Goal: Task Accomplishment & Management: Use online tool/utility

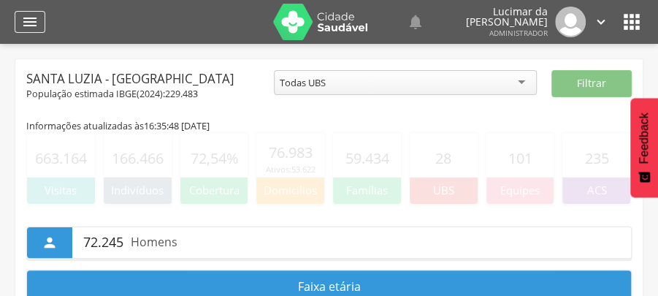
click at [31, 18] on icon "" at bounding box center [30, 22] width 18 height 18
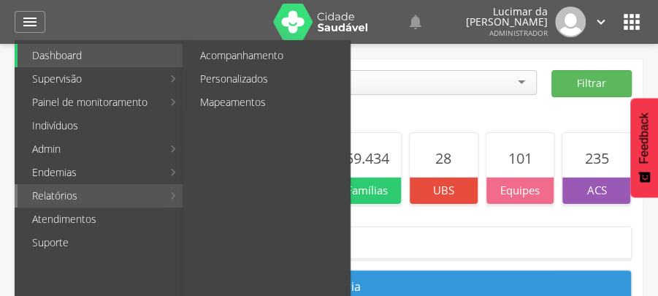
click at [61, 193] on link "Relatórios" at bounding box center [90, 195] width 145 height 23
click at [262, 77] on link "Personalizados" at bounding box center [267, 78] width 164 height 23
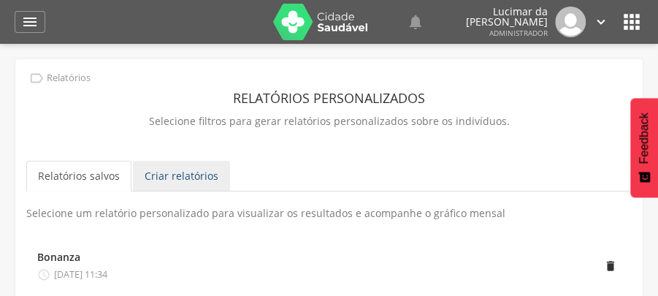
click at [177, 176] on link "Criar relatórios" at bounding box center [181, 176] width 97 height 31
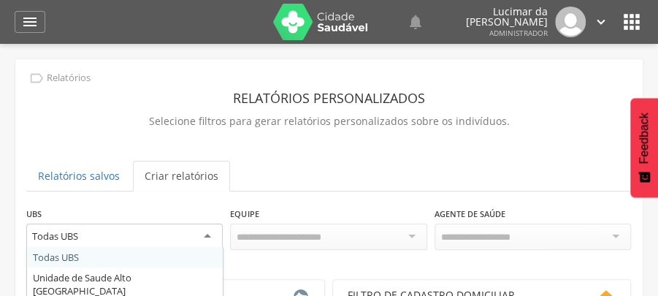
click at [210, 237] on div "Todas UBS" at bounding box center [124, 236] width 196 height 26
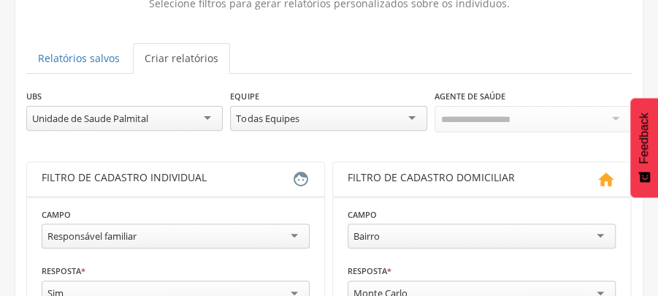
scroll to position [146, 0]
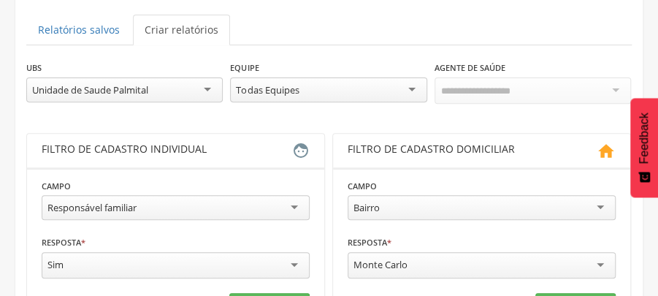
click at [295, 207] on div "Responsável familiar" at bounding box center [176, 207] width 268 height 25
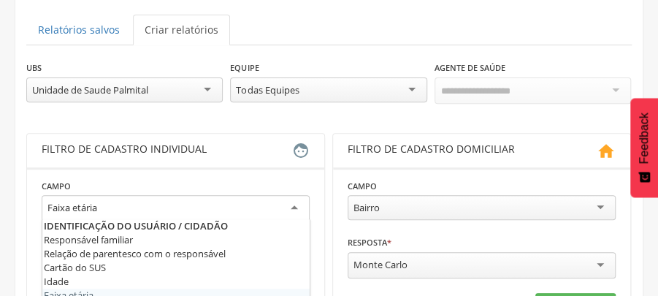
click at [112, 201] on div "Faixa etária" at bounding box center [176, 208] width 268 height 26
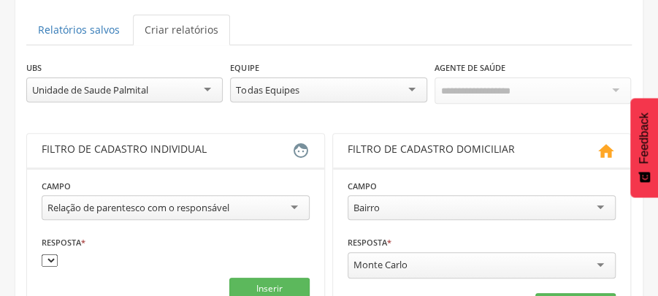
drag, startPoint x: 225, startPoint y: 251, endPoint x: 166, endPoint y: 228, distance: 62.9
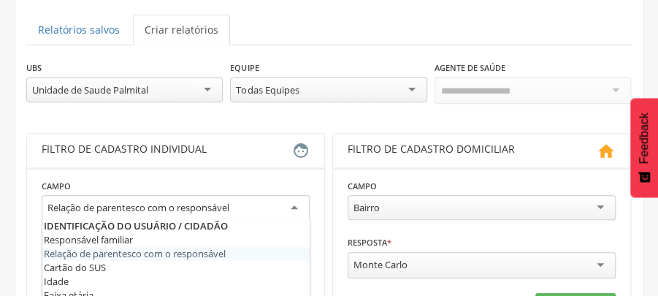
click at [293, 204] on div "Relação de parentesco com o responsável" at bounding box center [176, 208] width 268 height 26
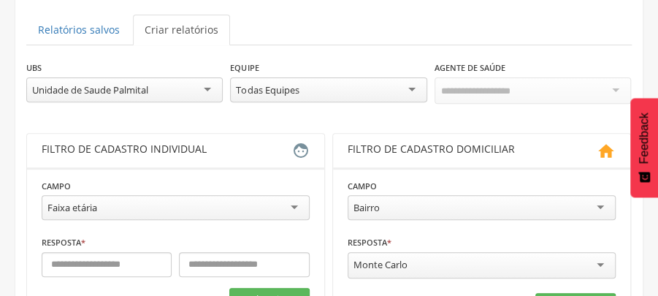
click at [133, 203] on div "Faixa etária" at bounding box center [176, 207] width 268 height 25
drag, startPoint x: 290, startPoint y: 145, endPoint x: 247, endPoint y: 143, distance: 42.4
click at [288, 145] on div "Filtro de cadastro individual" at bounding box center [167, 151] width 250 height 18
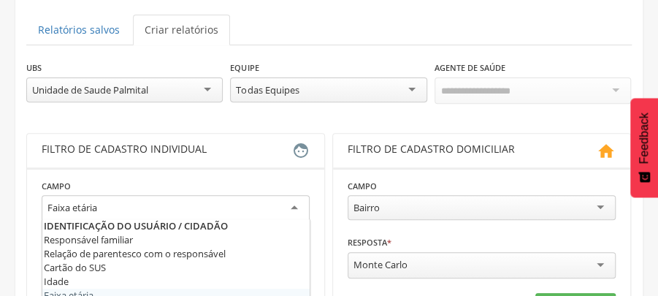
click at [294, 204] on div "Faixa etária" at bounding box center [176, 208] width 268 height 26
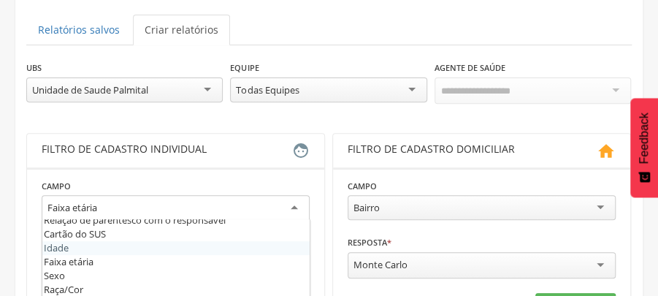
scroll to position [48, 0]
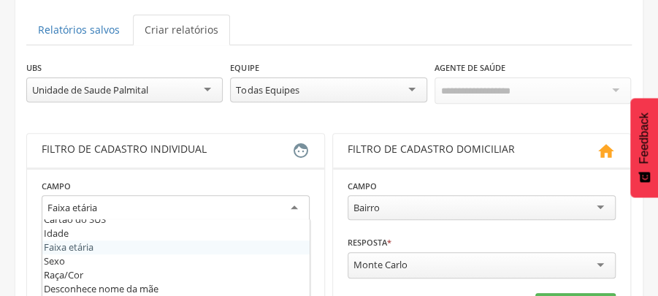
click at [86, 244] on fieldset "**********" at bounding box center [176, 244] width 268 height 133
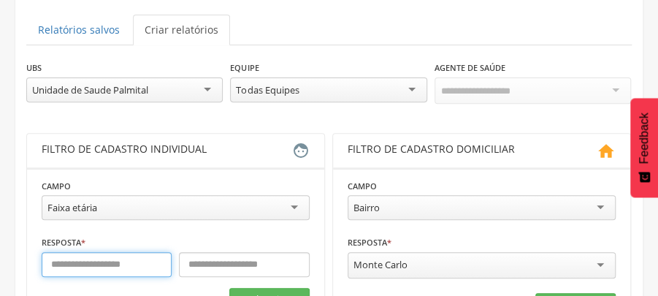
click at [92, 263] on input "text" at bounding box center [107, 264] width 130 height 25
type input "**"
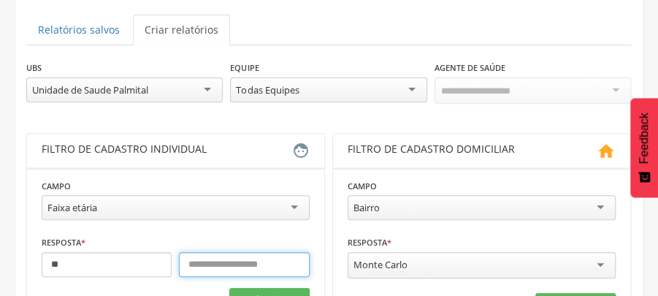
click at [201, 258] on input "text" at bounding box center [244, 264] width 130 height 25
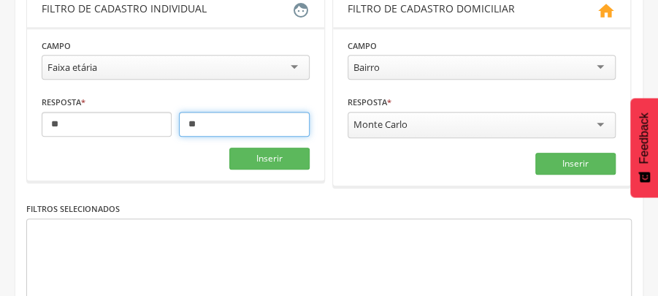
scroll to position [292, 0]
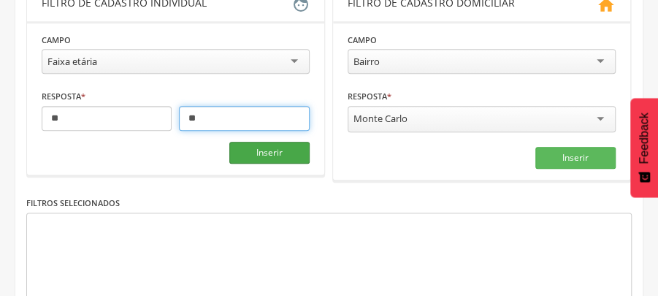
type input "**"
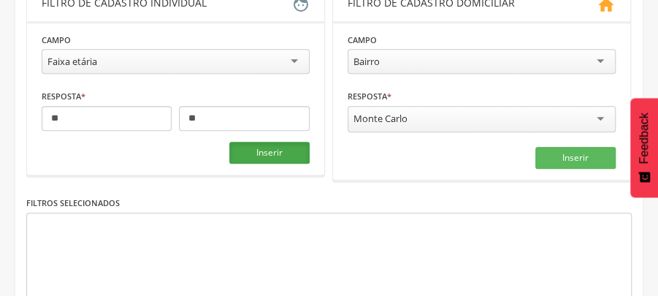
click at [278, 148] on button "Inserir" at bounding box center [269, 153] width 80 height 22
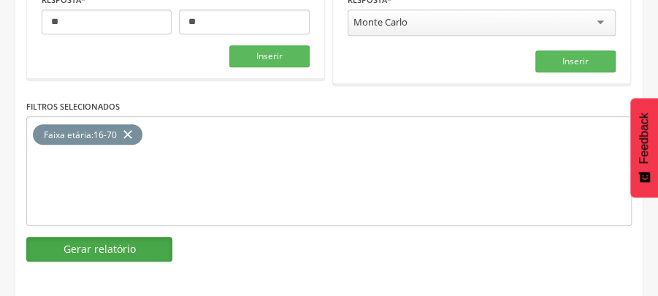
click at [89, 242] on button "Gerar relatório" at bounding box center [99, 249] width 146 height 25
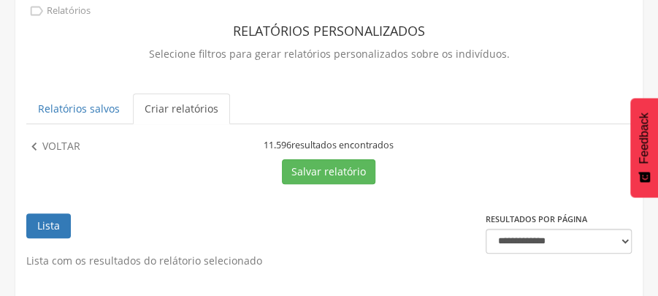
scroll to position [388, 0]
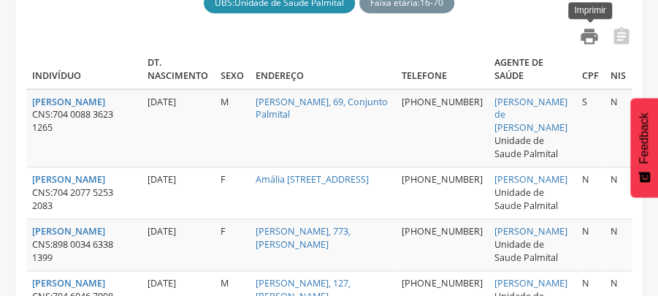
click at [587, 38] on icon "" at bounding box center [589, 36] width 20 height 20
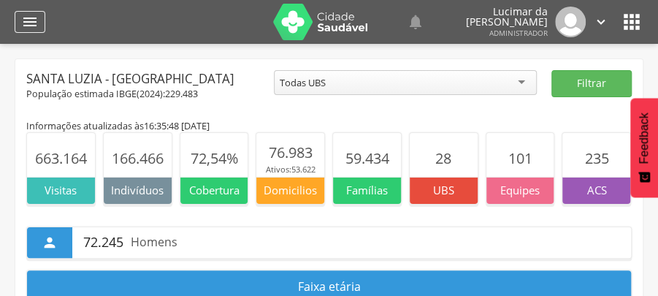
click at [34, 16] on icon "" at bounding box center [30, 22] width 18 height 18
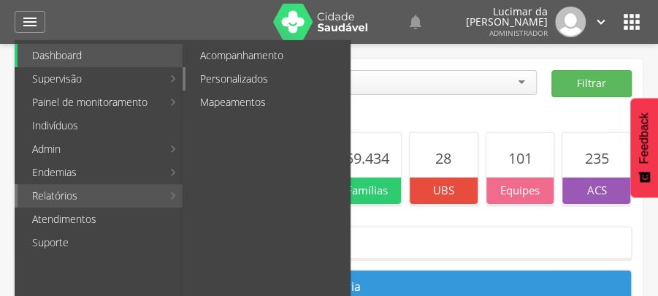
click at [218, 77] on link "Personalizados" at bounding box center [267, 78] width 164 height 23
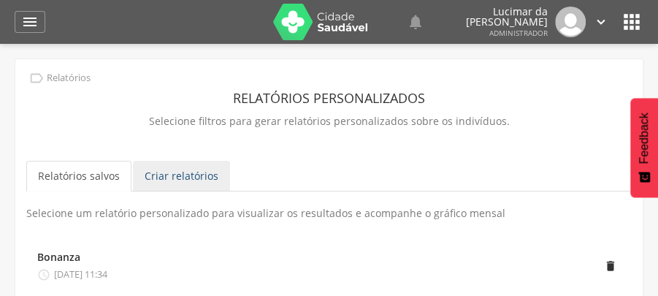
click at [178, 171] on link "Criar relatórios" at bounding box center [181, 176] width 97 height 31
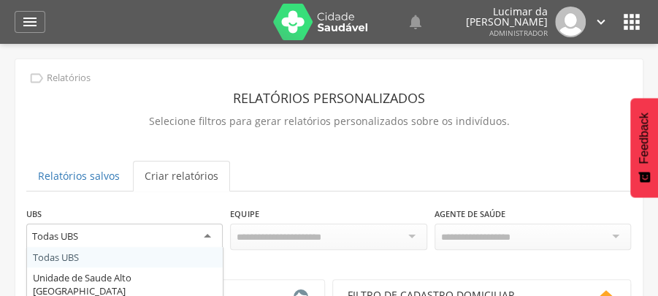
click at [206, 231] on div "Todas UBS" at bounding box center [124, 236] width 196 height 26
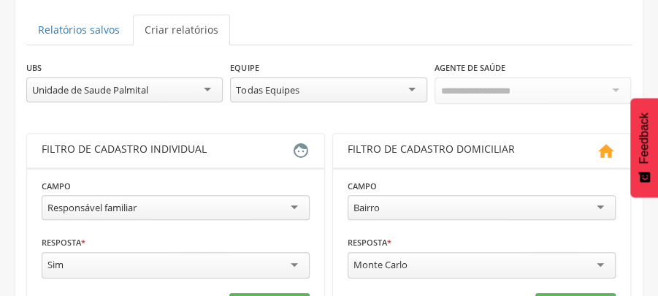
scroll to position [13, 0]
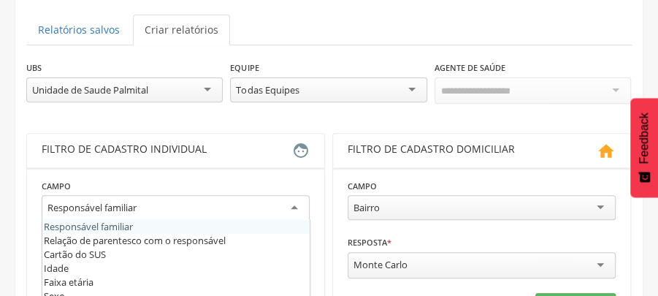
click at [292, 203] on div "Responsável familiar" at bounding box center [176, 208] width 268 height 26
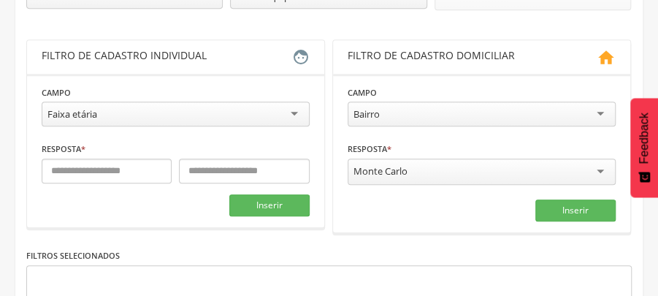
scroll to position [243, 0]
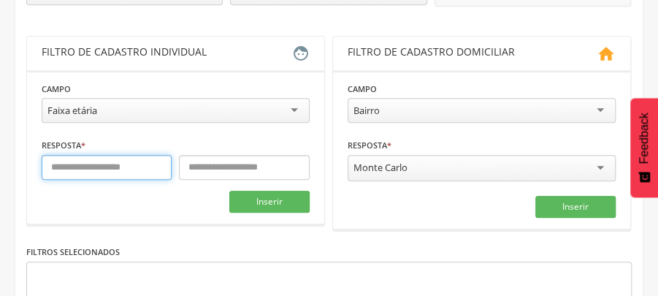
click at [115, 162] on input "text" at bounding box center [107, 167] width 130 height 25
type input "**"
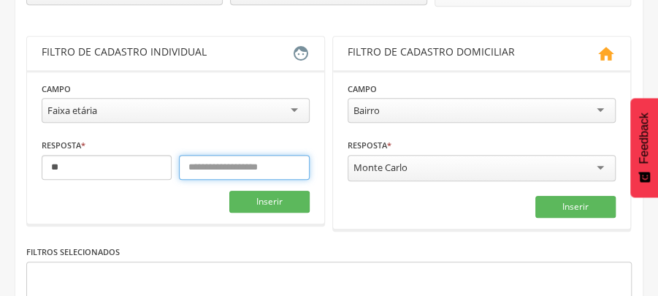
click at [237, 166] on input "text" at bounding box center [244, 167] width 130 height 25
type input "**"
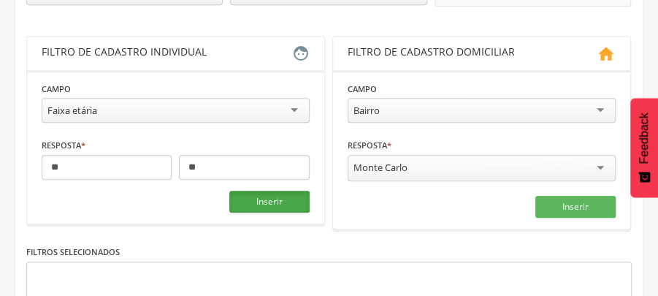
click at [269, 196] on button "Inserir" at bounding box center [269, 202] width 80 height 22
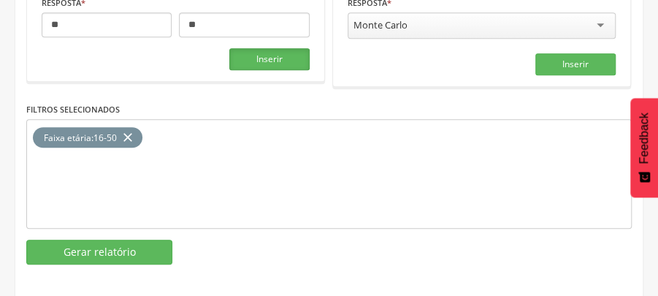
scroll to position [388, 0]
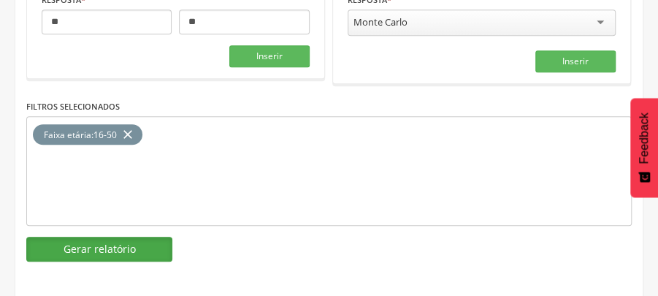
click at [110, 241] on button "Gerar relatório" at bounding box center [99, 249] width 146 height 25
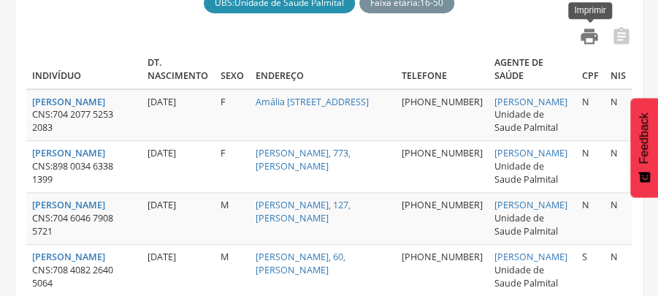
click at [597, 37] on icon "" at bounding box center [589, 36] width 20 height 20
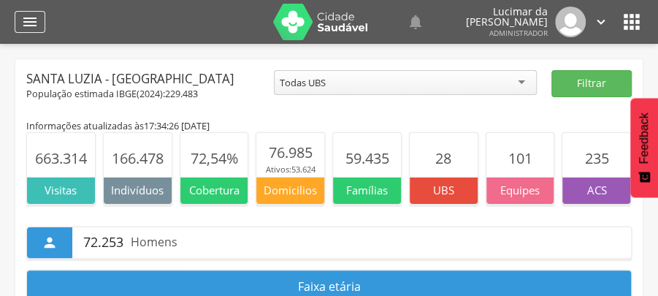
click at [28, 16] on icon "" at bounding box center [30, 22] width 18 height 18
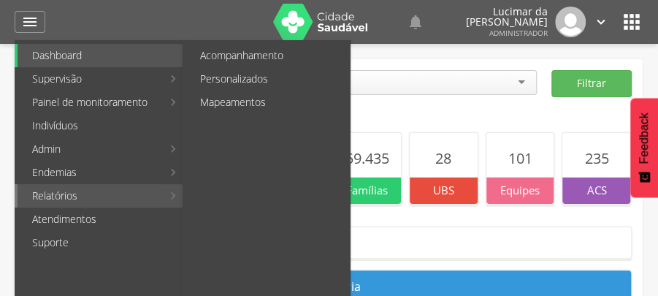
click at [45, 196] on link "Relatórios" at bounding box center [90, 195] width 145 height 23
click at [252, 78] on link "Personalizados" at bounding box center [267, 78] width 164 height 23
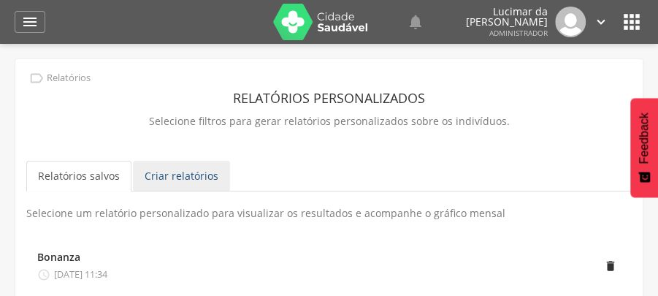
click at [199, 176] on link "Criar relatórios" at bounding box center [181, 176] width 97 height 31
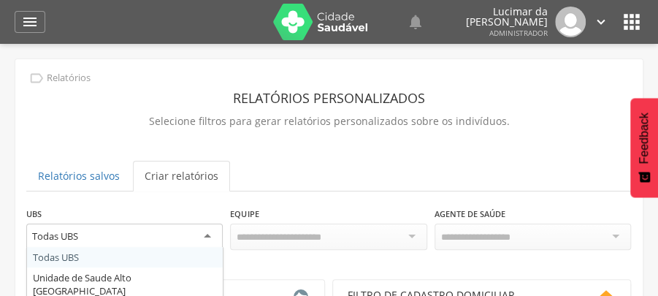
click at [206, 235] on div "Todas UBS" at bounding box center [124, 236] width 196 height 26
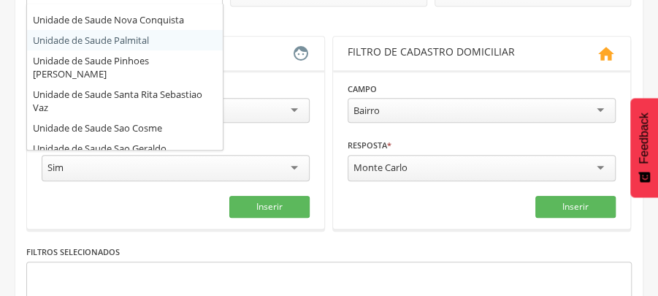
scroll to position [256, 0]
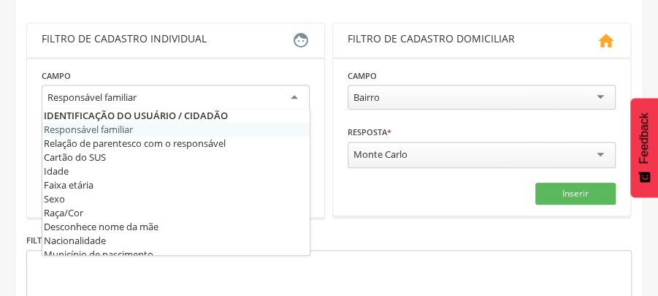
click at [293, 93] on div "Responsável familiar" at bounding box center [176, 98] width 268 height 26
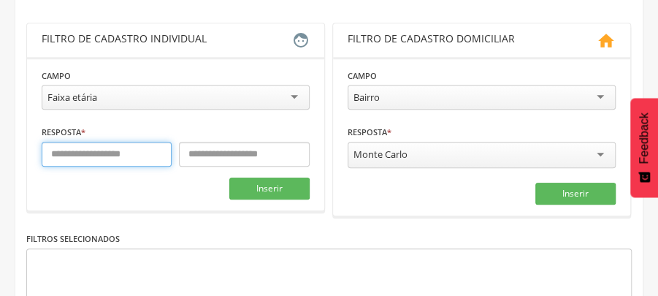
click at [123, 151] on input "text" at bounding box center [107, 154] width 130 height 25
type input "**"
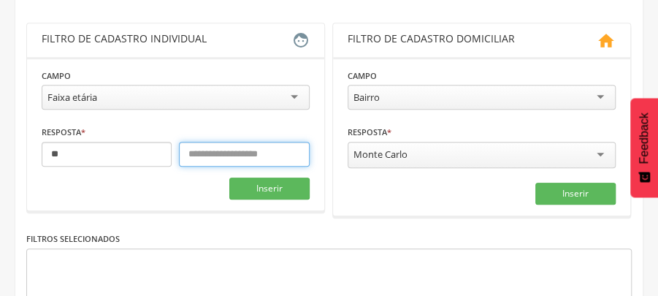
click at [261, 153] on input "text" at bounding box center [244, 154] width 130 height 25
type input "**"
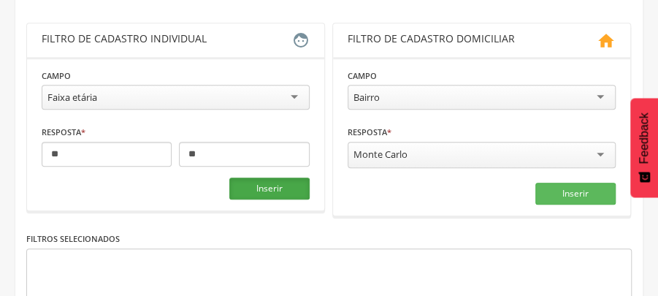
drag, startPoint x: 280, startPoint y: 188, endPoint x: 268, endPoint y: 182, distance: 13.4
click at [280, 187] on button "Inserir" at bounding box center [269, 188] width 80 height 22
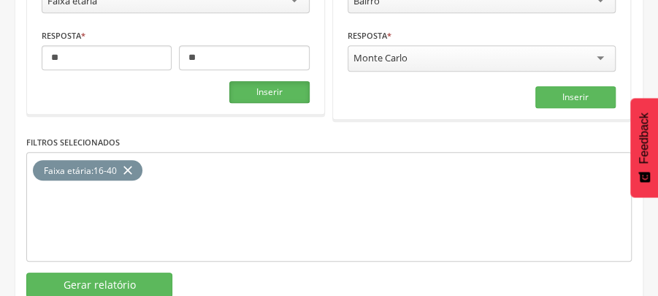
scroll to position [388, 0]
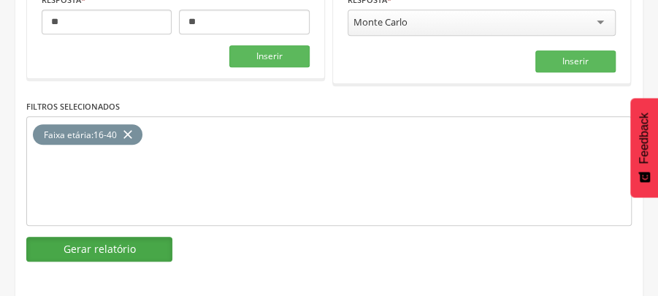
click at [104, 242] on button "Gerar relatório" at bounding box center [99, 249] width 146 height 25
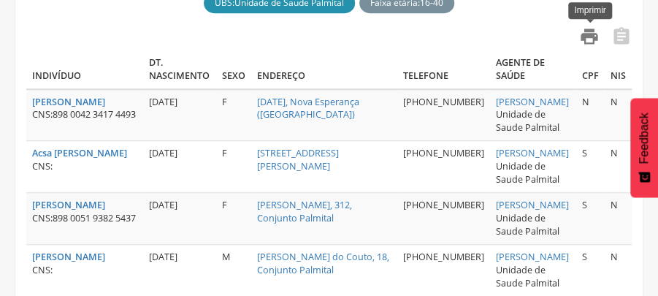
click at [588, 38] on icon "" at bounding box center [589, 36] width 20 height 20
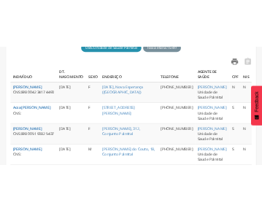
scroll to position [437, 0]
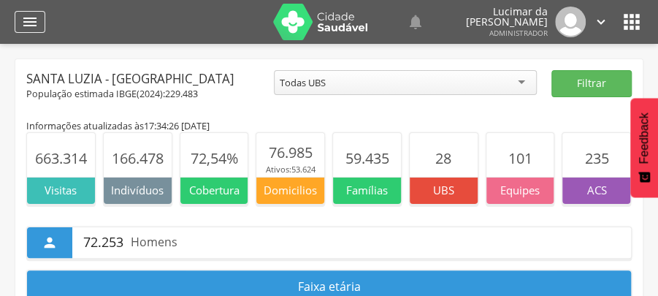
click at [31, 21] on icon "" at bounding box center [30, 22] width 18 height 18
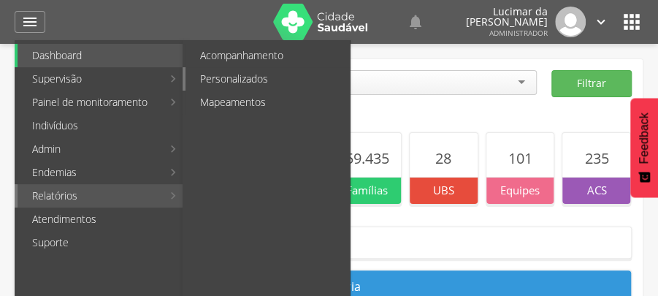
click at [242, 77] on link "Personalizados" at bounding box center [267, 78] width 164 height 23
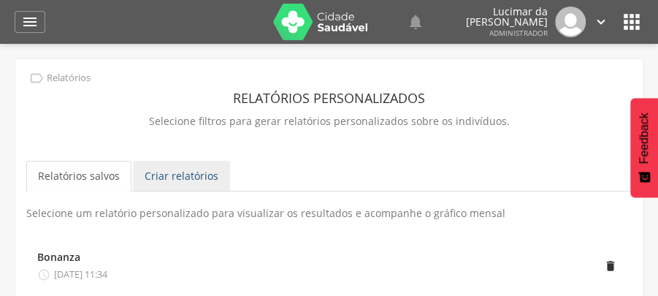
click at [191, 178] on link "Criar relatórios" at bounding box center [181, 176] width 97 height 31
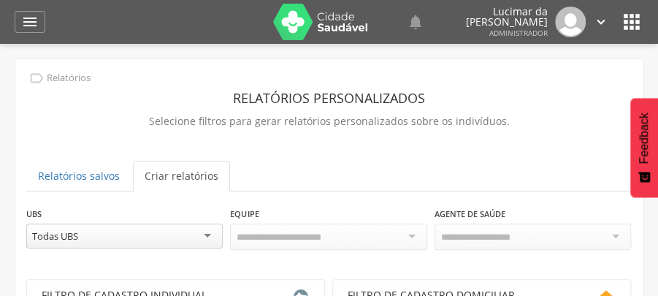
drag, startPoint x: 208, startPoint y: 235, endPoint x: 196, endPoint y: 244, distance: 15.2
click at [204, 235] on div "Todas UBS" at bounding box center [124, 235] width 196 height 25
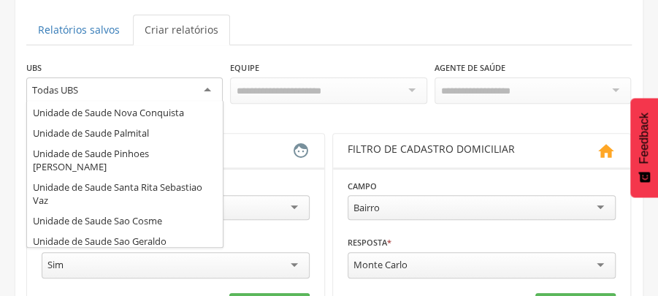
scroll to position [441, 0]
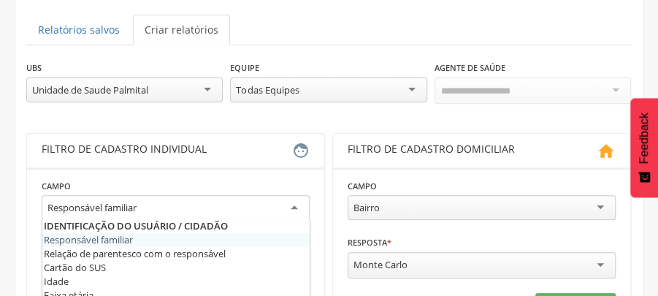
click at [297, 204] on div "Responsável familiar" at bounding box center [176, 208] width 268 height 26
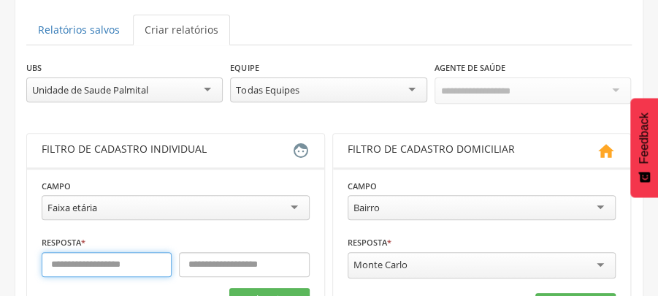
click at [134, 263] on input "text" at bounding box center [107, 264] width 130 height 25
type input "**"
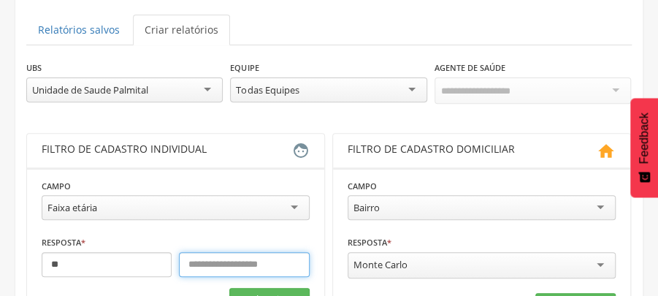
click at [234, 262] on input "text" at bounding box center [244, 264] width 130 height 25
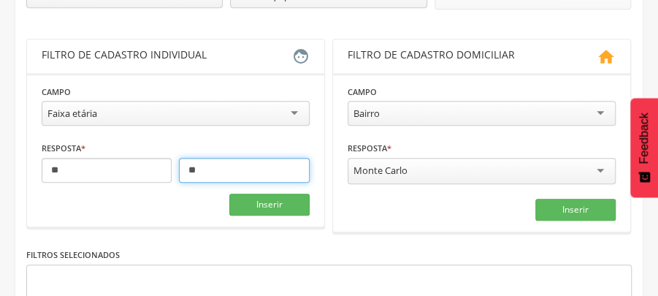
scroll to position [243, 0]
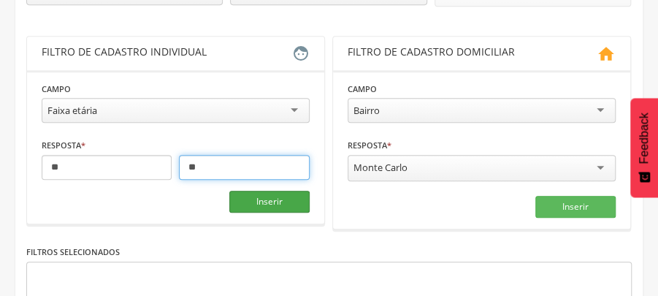
type input "**"
click at [277, 195] on button "Inserir" at bounding box center [269, 202] width 80 height 22
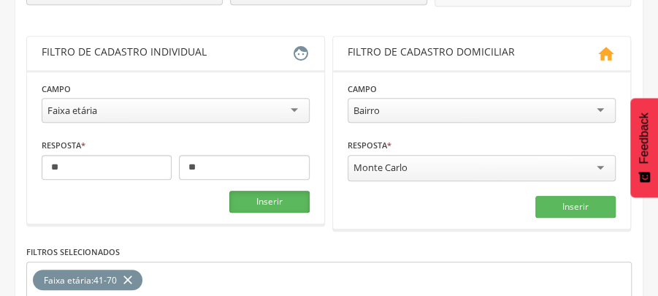
scroll to position [388, 0]
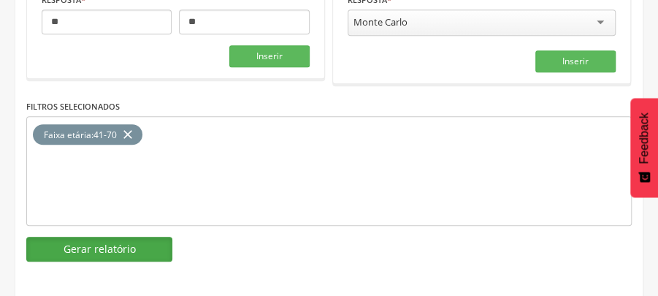
click at [123, 239] on button "Gerar relatório" at bounding box center [99, 249] width 146 height 25
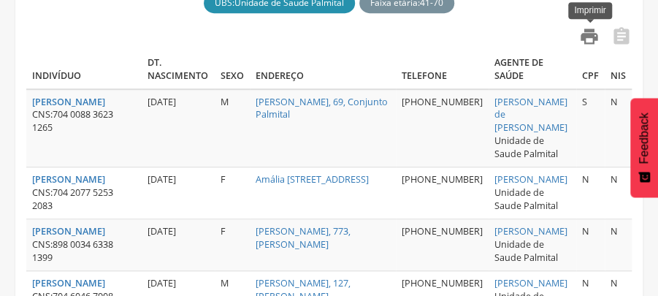
click at [588, 39] on icon "" at bounding box center [589, 36] width 20 height 20
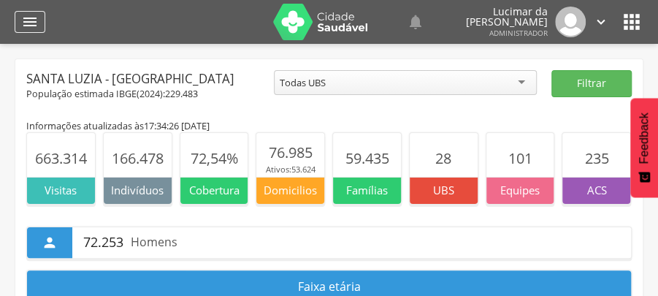
click at [25, 23] on icon "" at bounding box center [30, 22] width 18 height 18
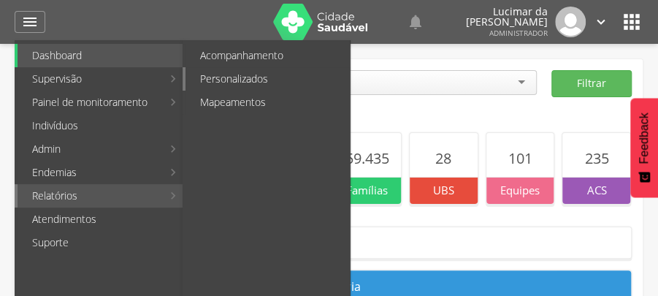
click at [253, 80] on link "Personalizados" at bounding box center [267, 78] width 164 height 23
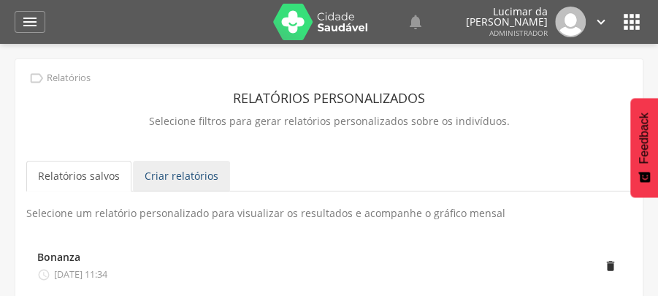
click at [184, 177] on link "Criar relatórios" at bounding box center [181, 176] width 97 height 31
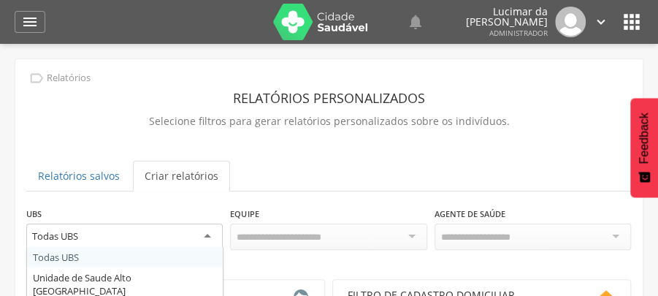
click at [208, 235] on div "Todas UBS" at bounding box center [124, 236] width 196 height 26
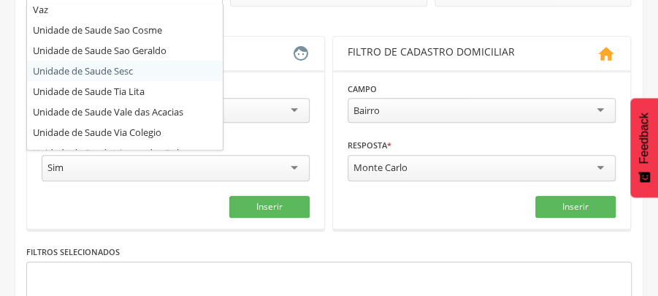
scroll to position [256, 0]
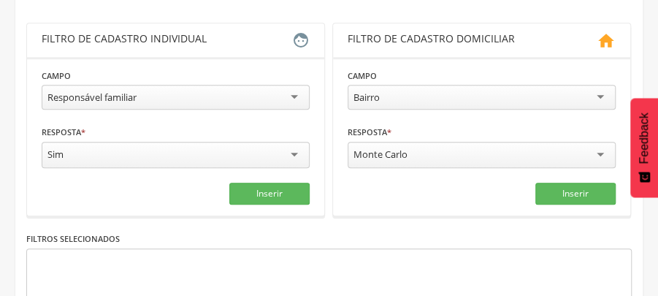
click at [295, 97] on div "Responsável familiar" at bounding box center [176, 97] width 268 height 25
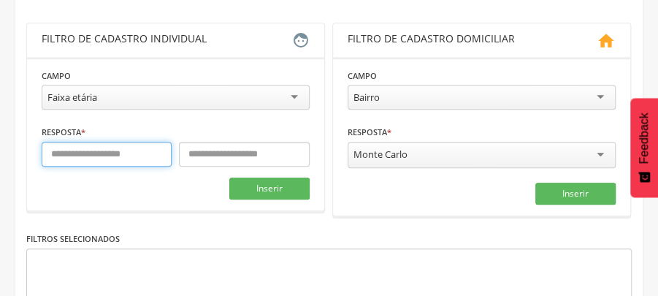
click at [120, 155] on input "text" at bounding box center [107, 154] width 130 height 25
type input "**"
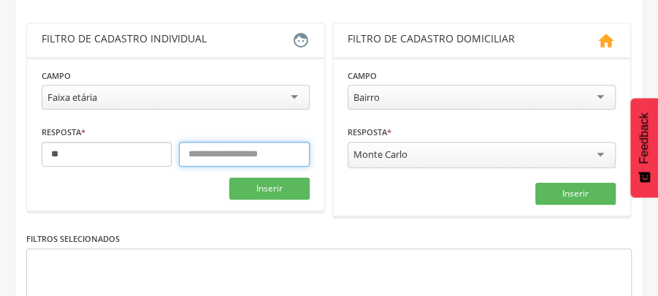
click at [253, 150] on input "text" at bounding box center [244, 154] width 130 height 25
type input "**"
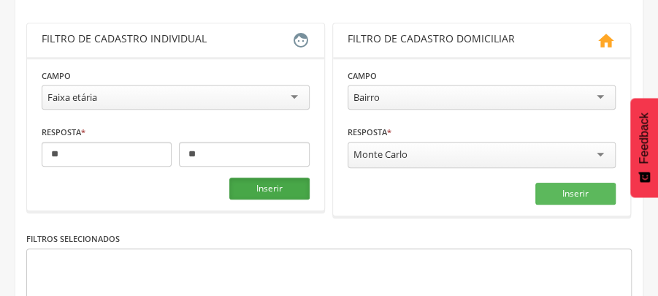
click at [269, 180] on button "Inserir" at bounding box center [269, 188] width 80 height 22
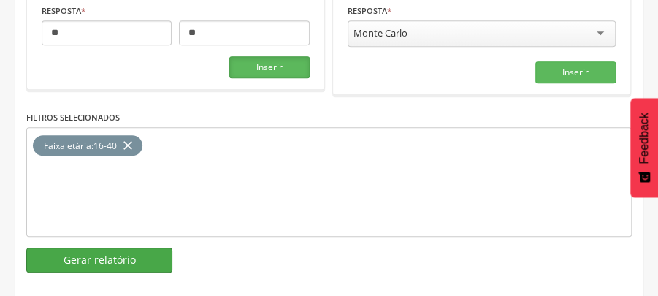
scroll to position [388, 0]
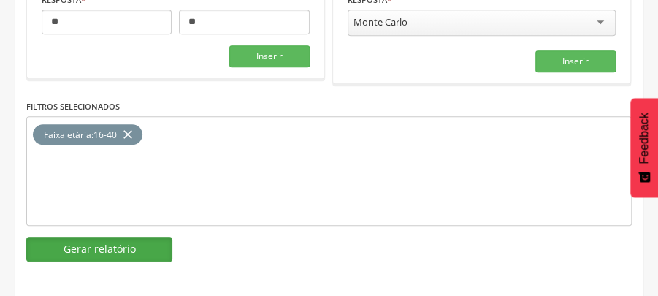
click at [109, 240] on button "Gerar relatório" at bounding box center [99, 249] width 146 height 25
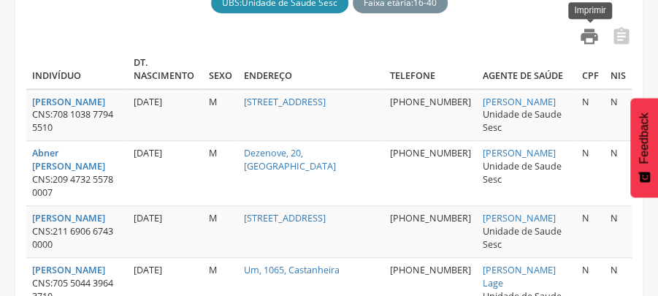
click at [590, 34] on icon "" at bounding box center [589, 36] width 20 height 20
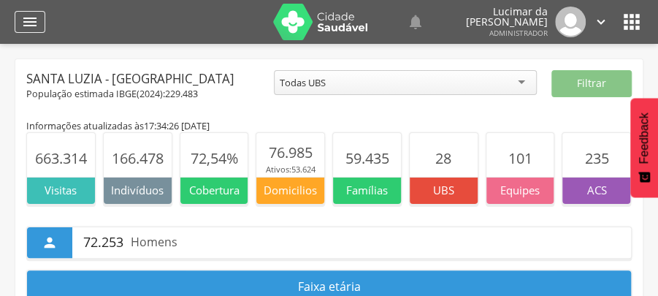
click at [31, 18] on icon "" at bounding box center [30, 22] width 18 height 18
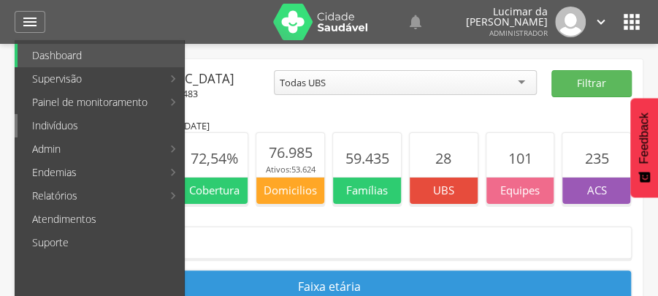
click at [67, 124] on link "Indivíduos" at bounding box center [101, 125] width 166 height 23
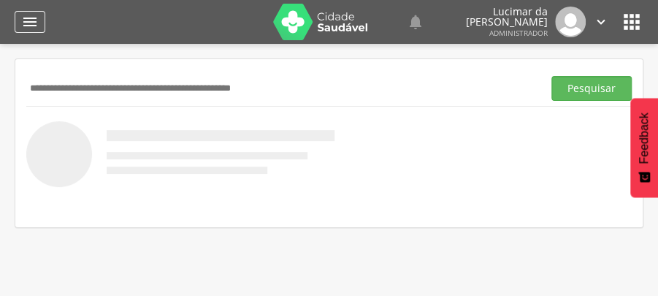
click at [32, 16] on icon "" at bounding box center [30, 22] width 18 height 18
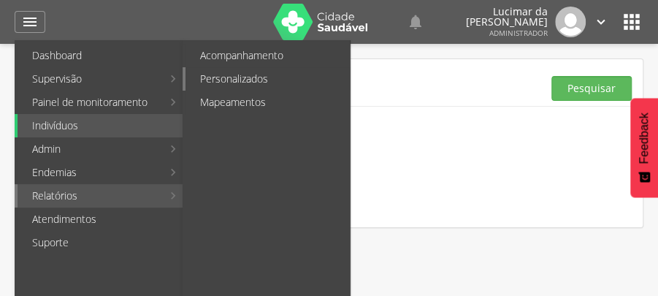
click at [257, 79] on link "Personalizados" at bounding box center [267, 78] width 164 height 23
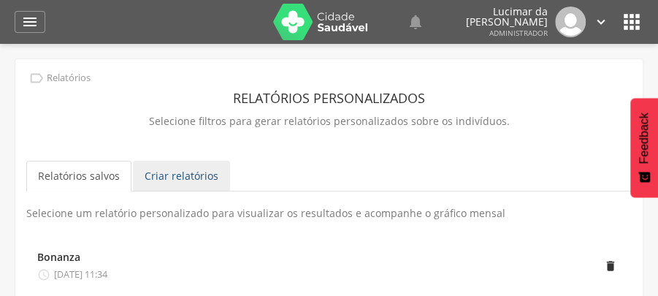
click at [208, 178] on link "Criar relatórios" at bounding box center [181, 176] width 97 height 31
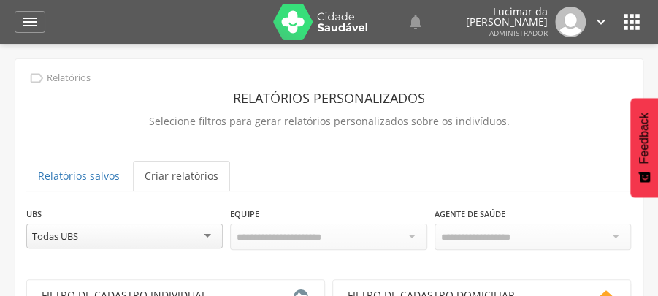
click at [207, 237] on div "Todas UBS" at bounding box center [124, 235] width 196 height 25
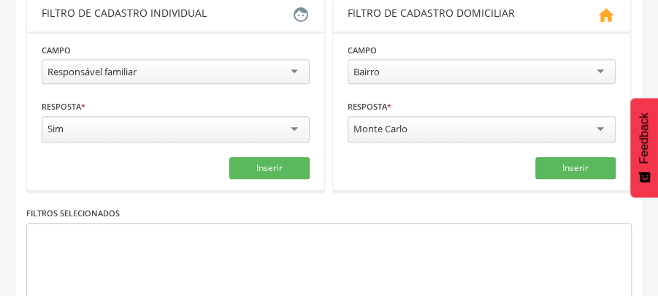
scroll to position [305, 0]
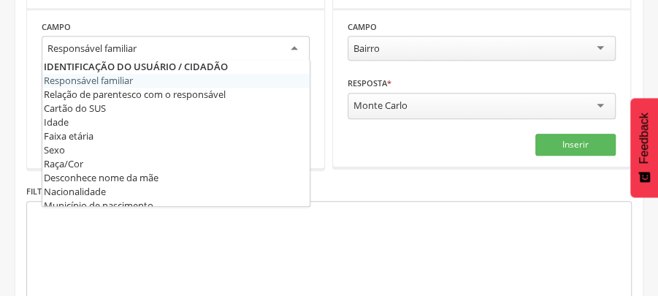
click at [293, 46] on div "Responsável familiar" at bounding box center [176, 49] width 268 height 26
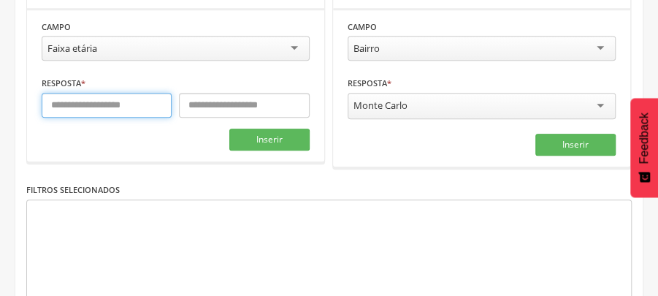
click at [128, 101] on input "text" at bounding box center [107, 105] width 130 height 25
type input "**"
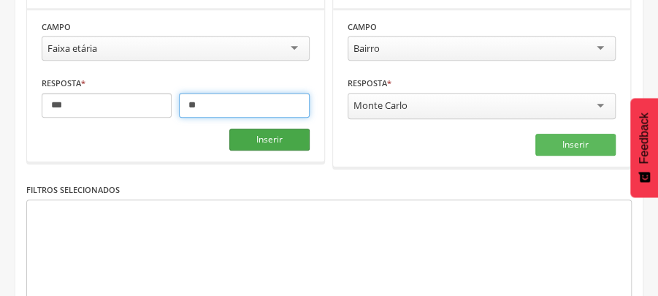
type input "**"
click at [267, 135] on button "Inserir" at bounding box center [269, 139] width 80 height 22
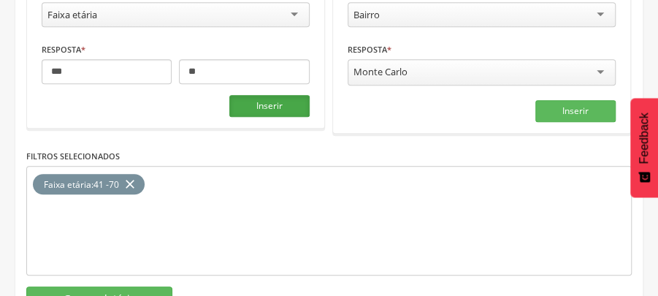
scroll to position [388, 0]
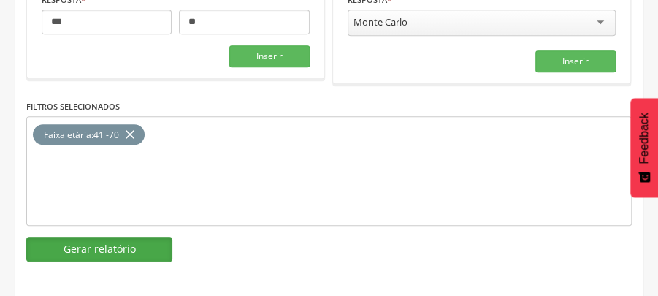
click at [120, 241] on button "Gerar relatório" at bounding box center [99, 249] width 146 height 25
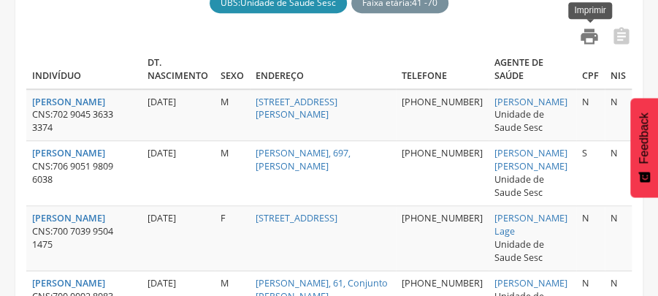
click at [588, 36] on icon "" at bounding box center [589, 36] width 20 height 20
